Goal: Information Seeking & Learning: Learn about a topic

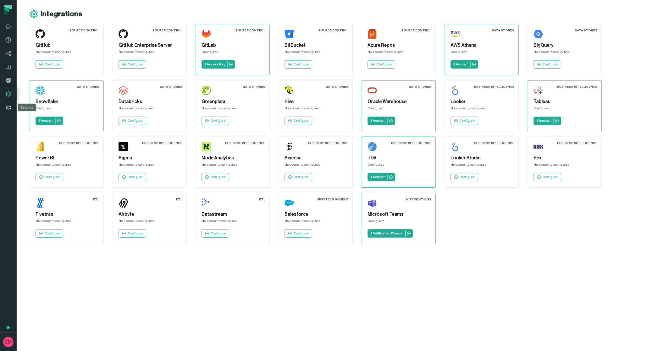
click at [10, 109] on icon at bounding box center [8, 107] width 5 height 5
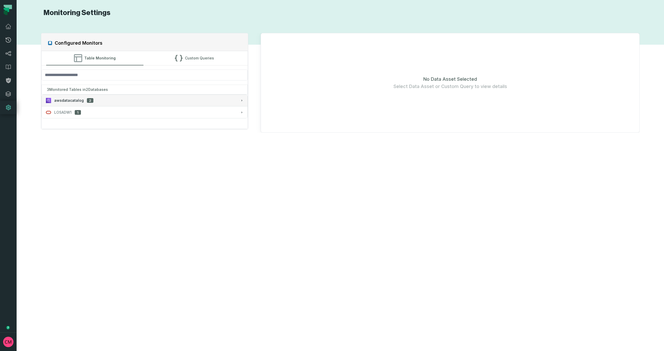
click at [116, 101] on div "awsdatacatalog 2" at bounding box center [145, 100] width 198 height 5
click at [196, 59] on button "Custom Queries" at bounding box center [193, 58] width 97 height 14
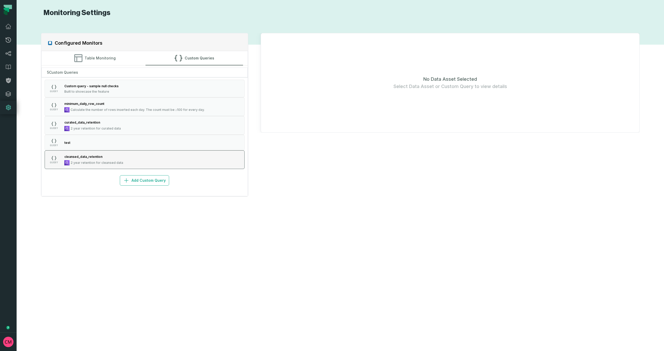
click at [108, 158] on div "cleansed_data_retention" at bounding box center [93, 156] width 59 height 5
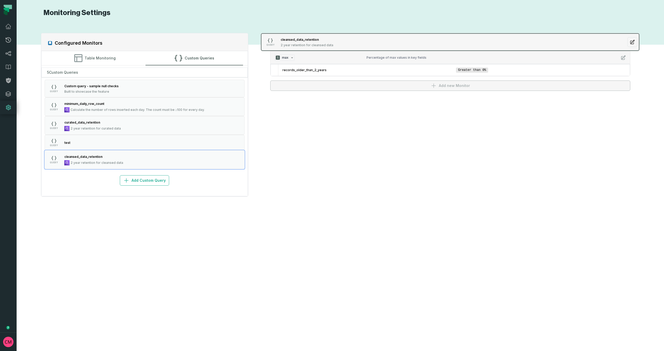
click at [363, 40] on div "QUERY cleansed_data_retention 2 year retention for cleansed data" at bounding box center [327, 42] width 130 height 10
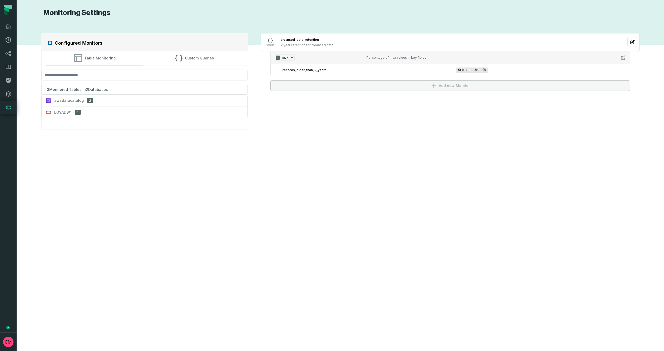
click at [90, 62] on button "Table Monitoring" at bounding box center [94, 58] width 97 height 14
click at [76, 100] on span "awsdatacatalog" at bounding box center [69, 100] width 30 height 5
